Goal: Task Accomplishment & Management: Manage account settings

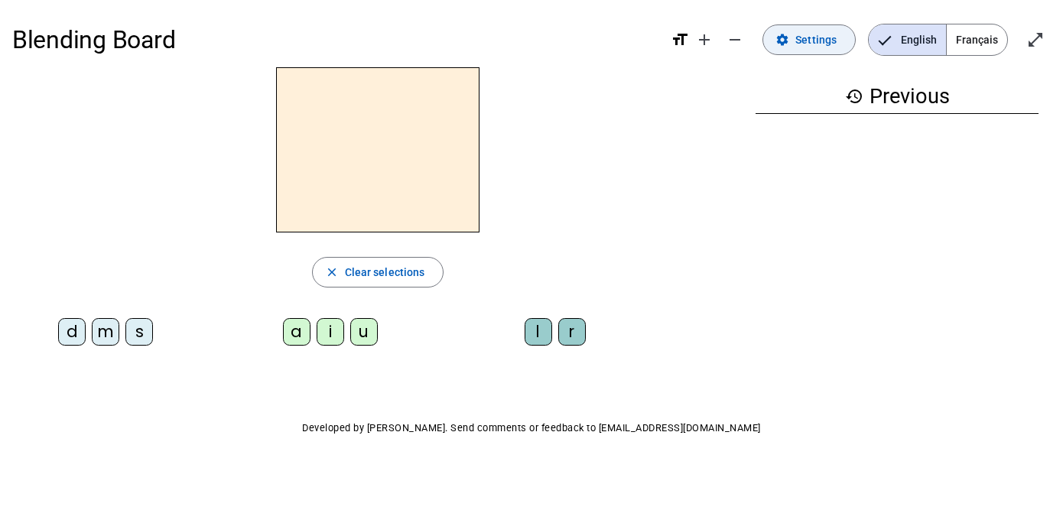
click at [811, 41] on span "Settings" at bounding box center [816, 40] width 41 height 18
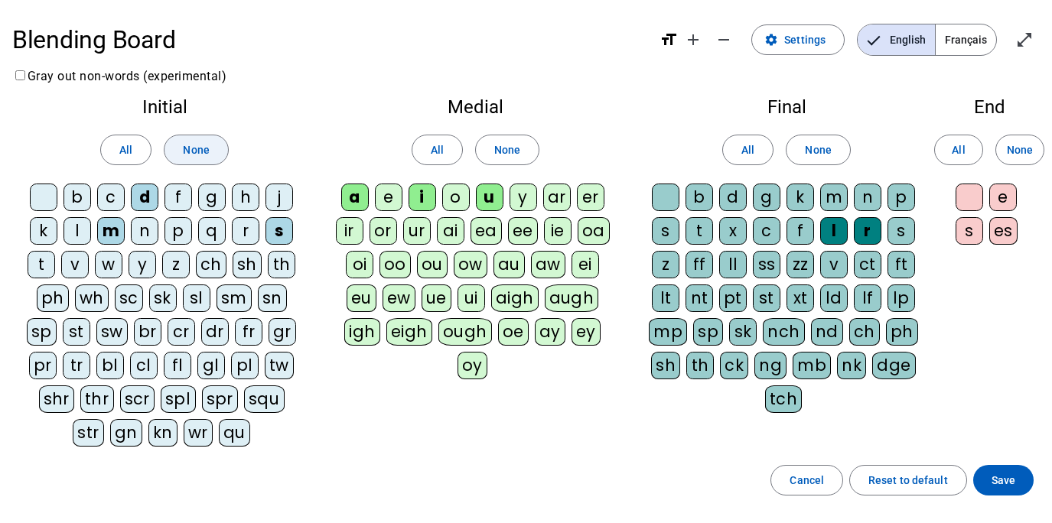
click at [213, 148] on span at bounding box center [195, 150] width 63 height 37
click at [519, 158] on span at bounding box center [507, 150] width 63 height 37
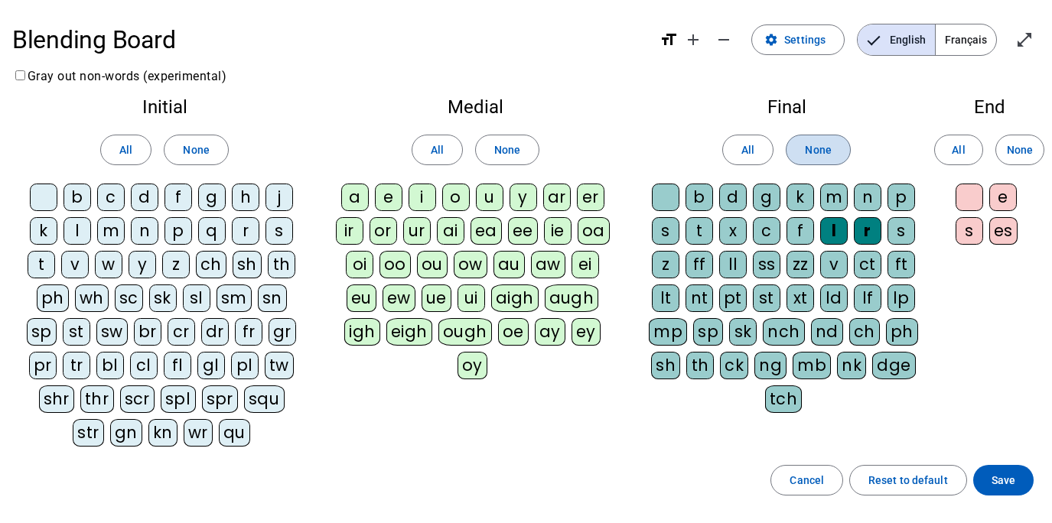
click at [825, 150] on span "None" at bounding box center [818, 150] width 26 height 18
click at [1017, 150] on span "None" at bounding box center [1020, 150] width 26 height 18
click at [112, 236] on div "m" at bounding box center [111, 231] width 28 height 28
click at [356, 198] on div "a" at bounding box center [355, 198] width 28 height 28
click at [835, 233] on div "l" at bounding box center [834, 231] width 28 height 28
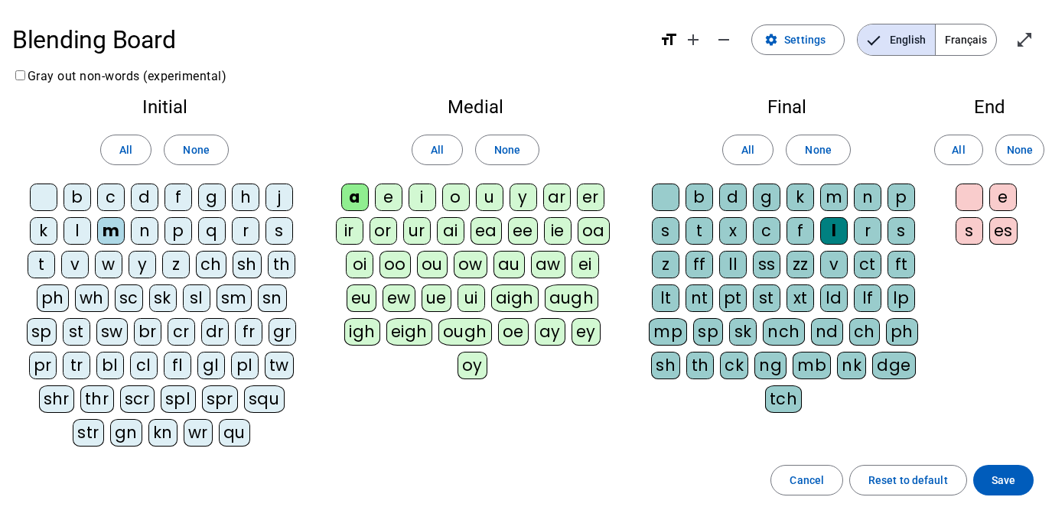
click at [423, 200] on div "i" at bounding box center [422, 198] width 28 height 28
click at [278, 229] on div "s" at bounding box center [279, 231] width 28 height 28
click at [142, 231] on div "n" at bounding box center [145, 231] width 28 height 28
click at [392, 197] on div "e" at bounding box center [389, 198] width 28 height 28
click at [494, 199] on div "u" at bounding box center [490, 198] width 28 height 28
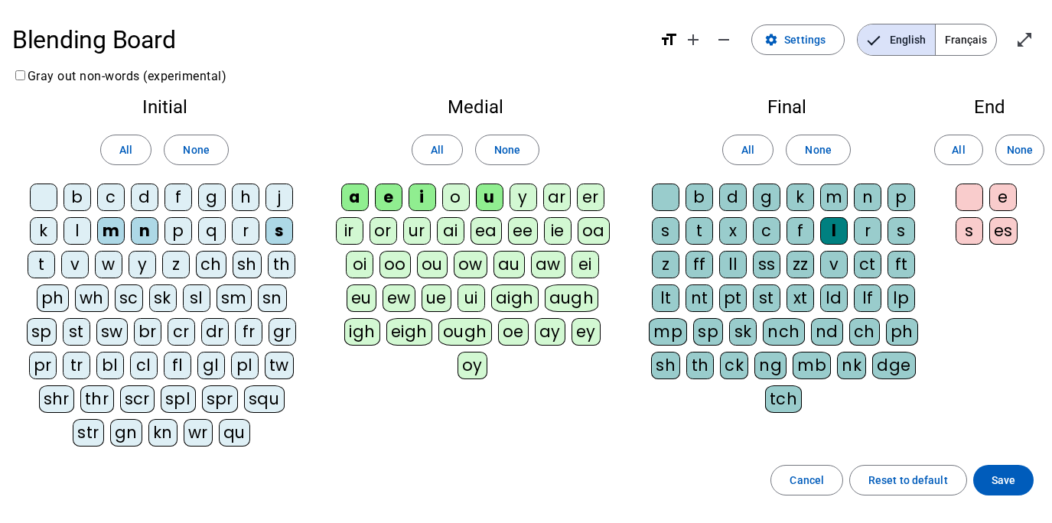
click at [79, 229] on div "l" at bounding box center [77, 231] width 28 height 28
click at [149, 206] on div "d" at bounding box center [145, 198] width 28 height 28
click at [1007, 478] on span "Save" at bounding box center [1003, 480] width 24 height 18
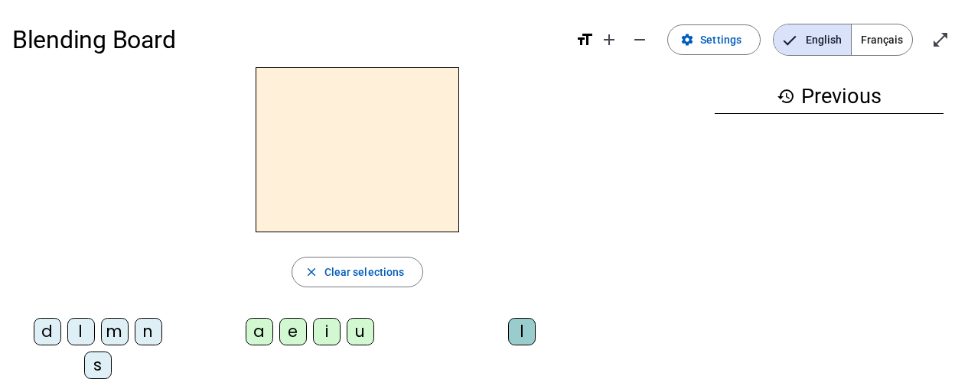
click at [119, 333] on div "m" at bounding box center [115, 332] width 28 height 28
click at [256, 328] on div "a" at bounding box center [260, 332] width 28 height 28
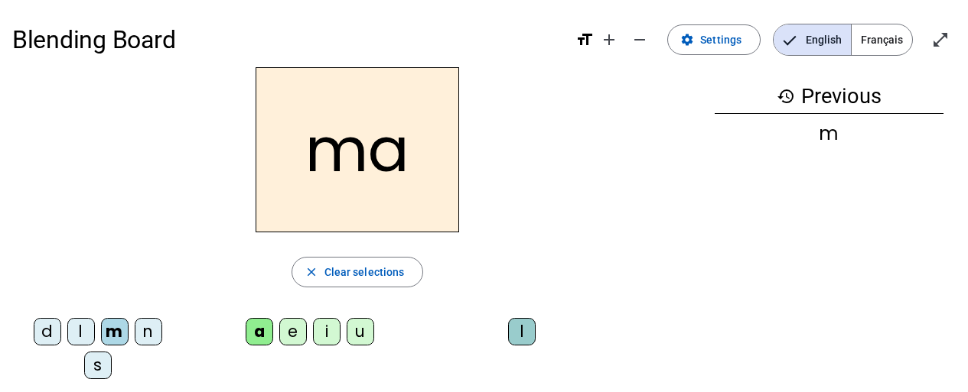
click at [522, 334] on div "l" at bounding box center [522, 332] width 28 height 28
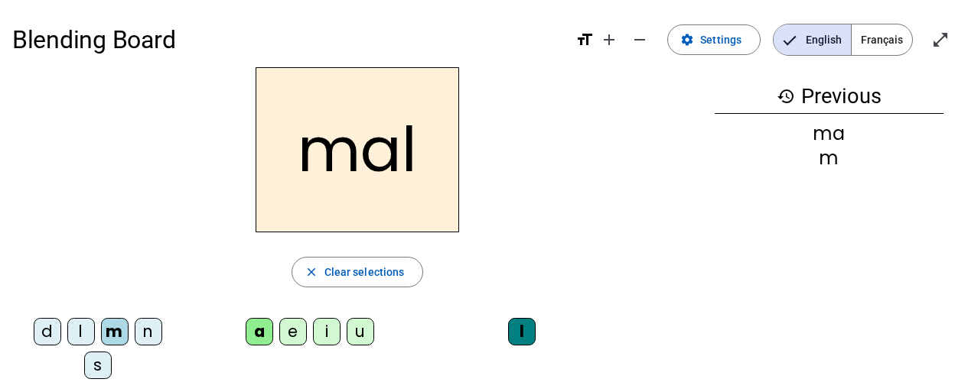
click at [330, 334] on div "i" at bounding box center [327, 332] width 28 height 28
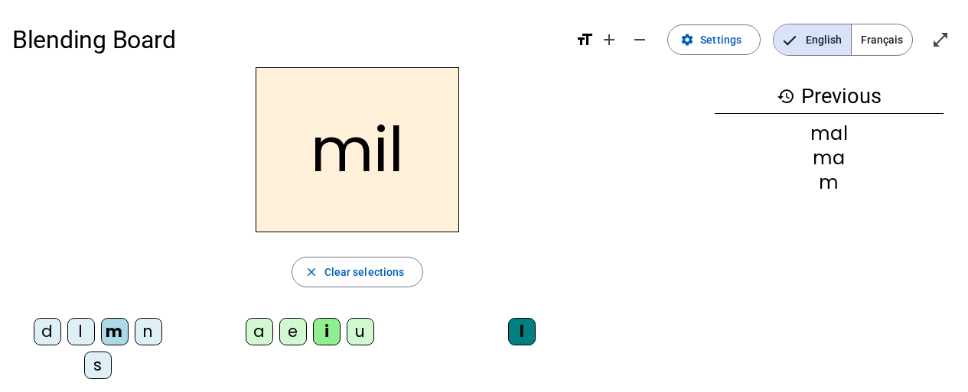
click at [98, 364] on div "s" at bounding box center [98, 366] width 28 height 28
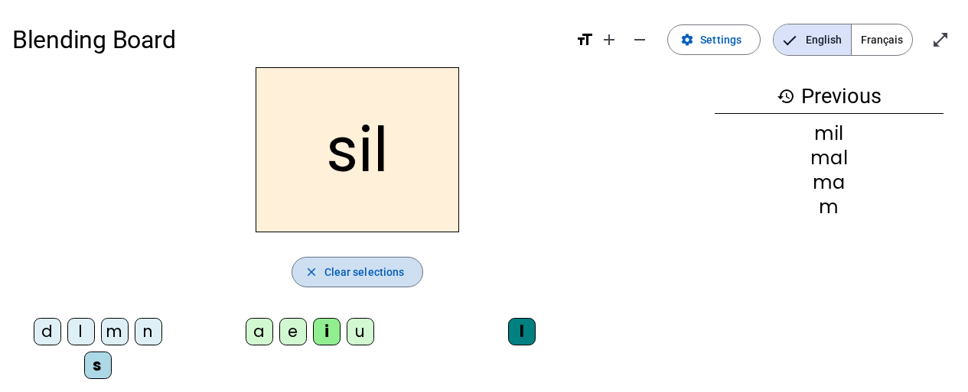
click at [349, 264] on span "Clear selections" at bounding box center [364, 272] width 80 height 18
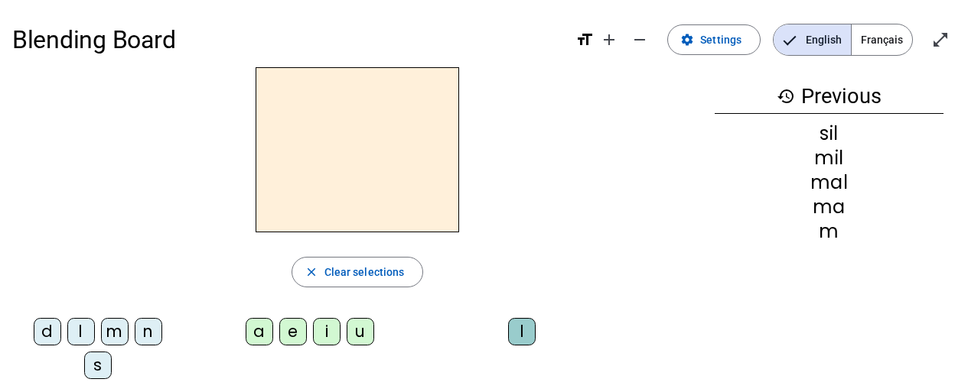
click at [95, 366] on div "s" at bounding box center [98, 366] width 28 height 28
click at [334, 329] on div "i" at bounding box center [327, 332] width 28 height 28
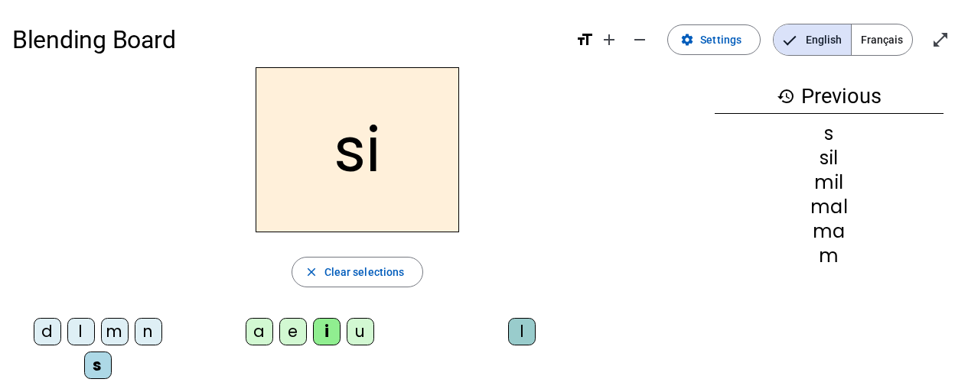
click at [149, 333] on div "n" at bounding box center [149, 332] width 28 height 28
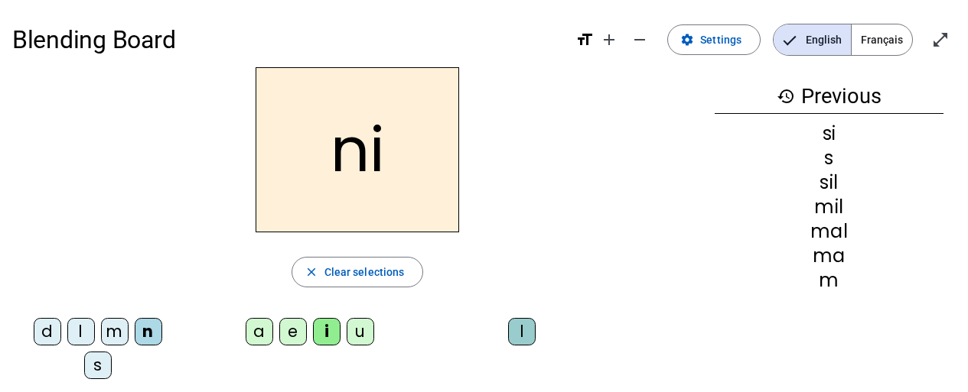
click at [279, 336] on div "e" at bounding box center [293, 332] width 28 height 28
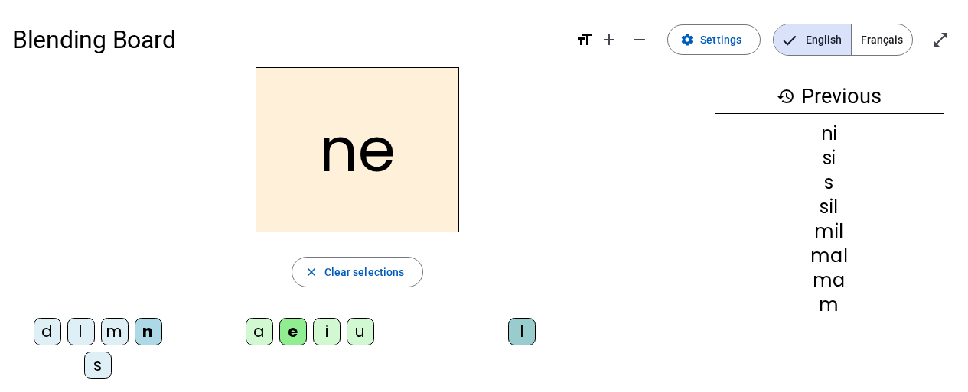
click at [102, 371] on div "s" at bounding box center [98, 366] width 28 height 28
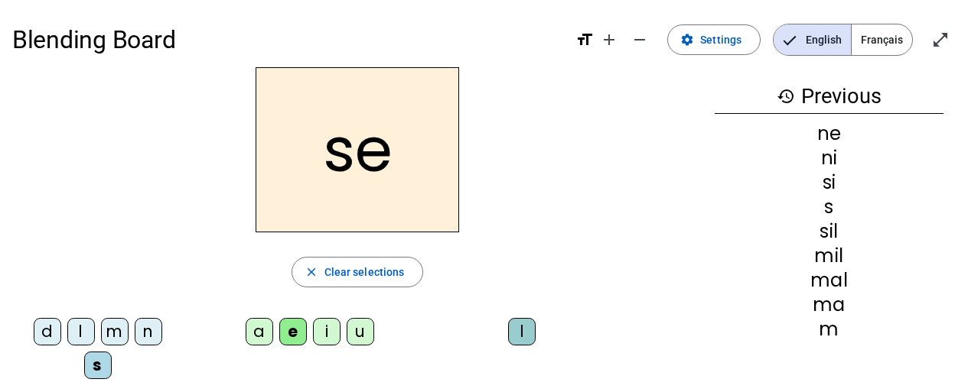
click at [259, 339] on div "a" at bounding box center [260, 332] width 28 height 28
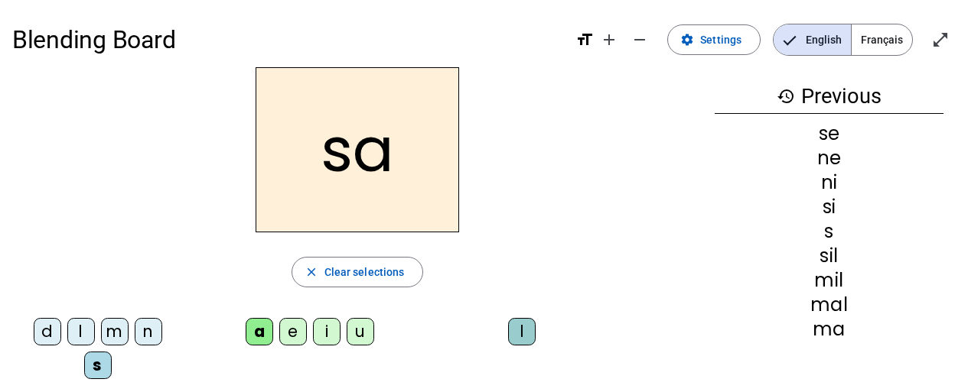
click at [369, 334] on div "u" at bounding box center [361, 332] width 28 height 28
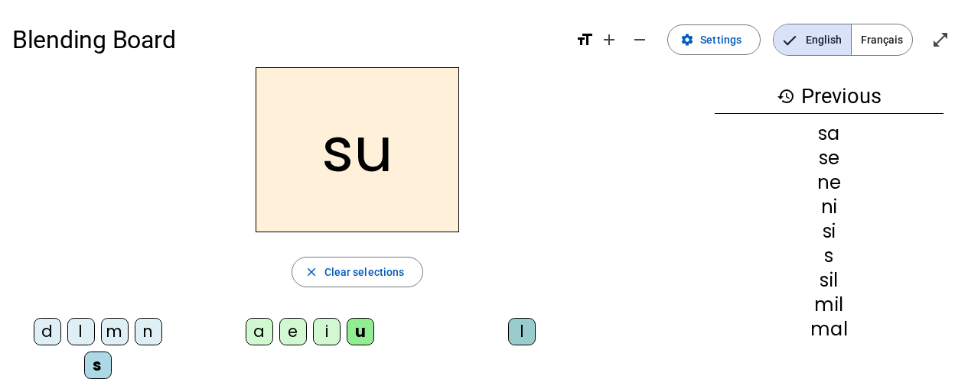
click at [81, 329] on div "l" at bounding box center [81, 332] width 28 height 28
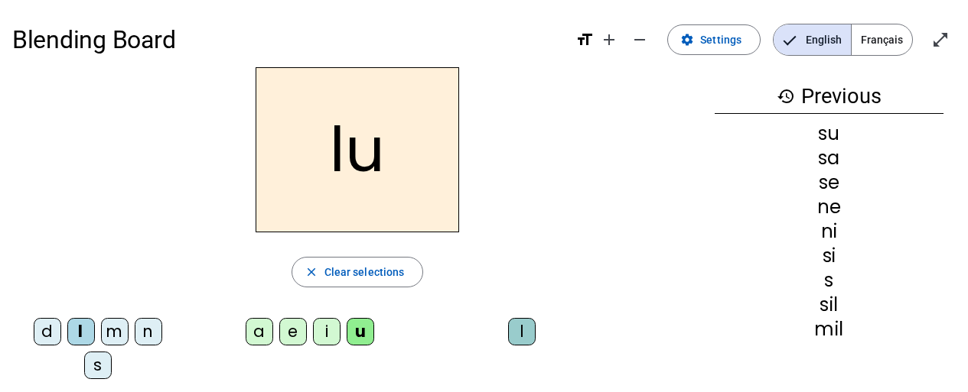
click at [47, 327] on div "d" at bounding box center [48, 332] width 28 height 28
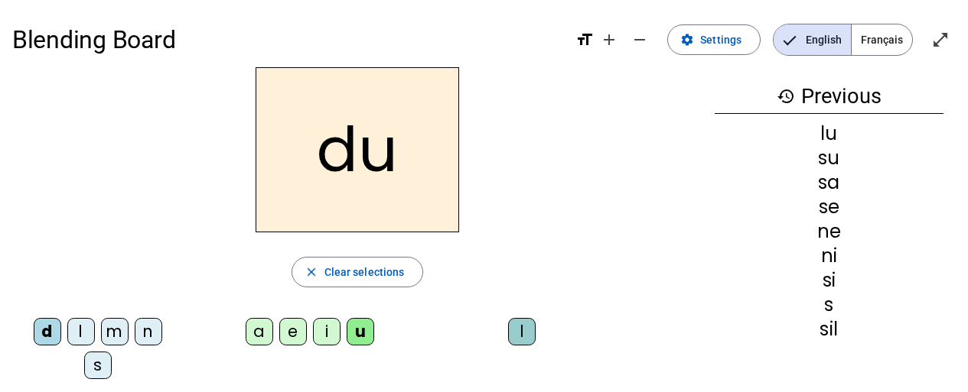
click at [148, 337] on div "n" at bounding box center [149, 332] width 28 height 28
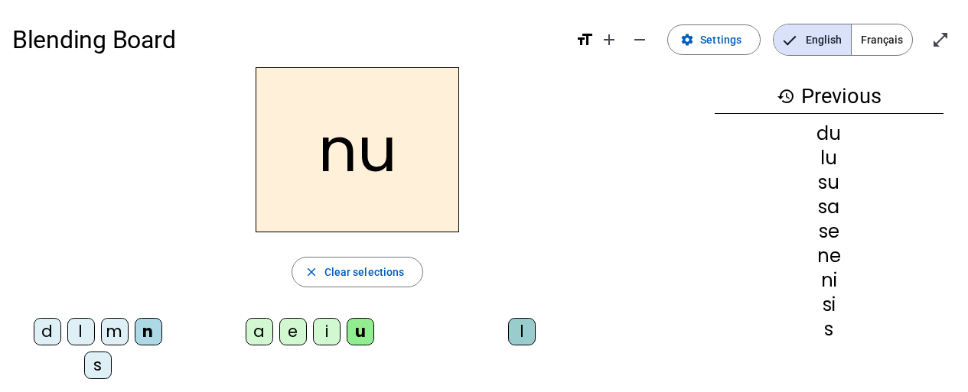
click at [525, 337] on div "l" at bounding box center [522, 332] width 28 height 28
